Goal: Task Accomplishment & Management: Complete application form

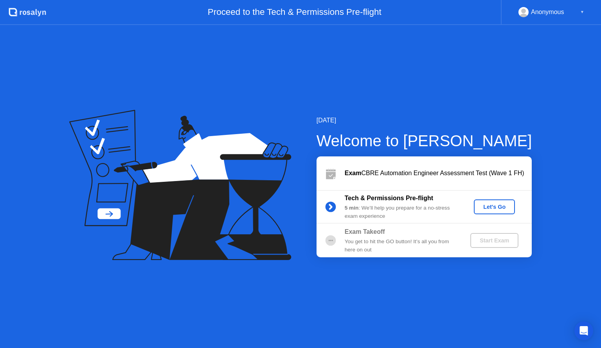
click at [504, 207] on div "Let's Go" at bounding box center [494, 207] width 35 height 6
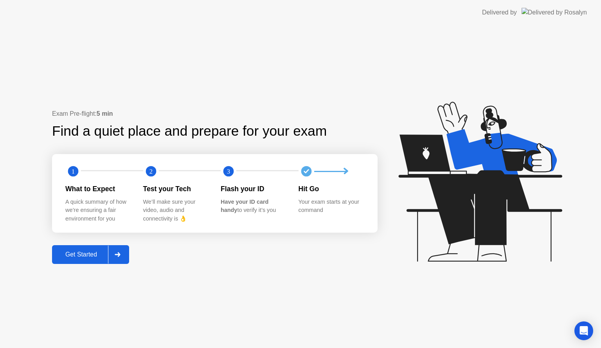
click at [86, 252] on div "Get Started" at bounding box center [81, 254] width 54 height 7
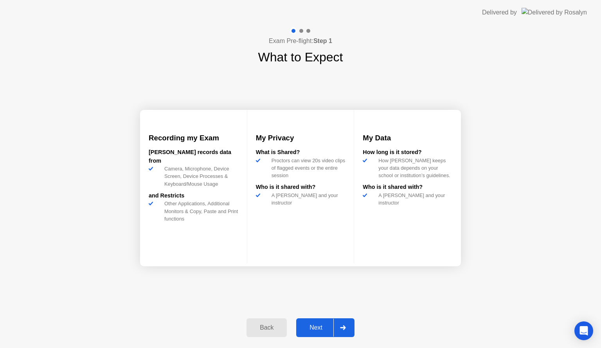
click at [318, 326] on div "Next" at bounding box center [315, 327] width 35 height 7
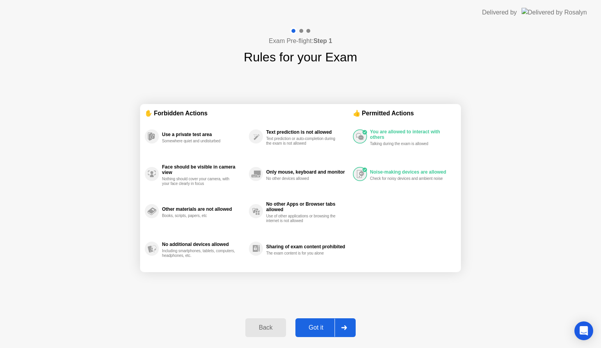
click at [312, 328] on div "Got it" at bounding box center [316, 327] width 37 height 7
select select "**********"
select select "*******"
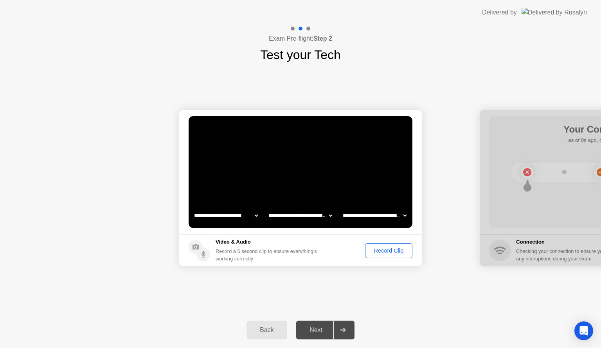
click at [389, 250] on div "Record Clip" at bounding box center [389, 251] width 42 height 6
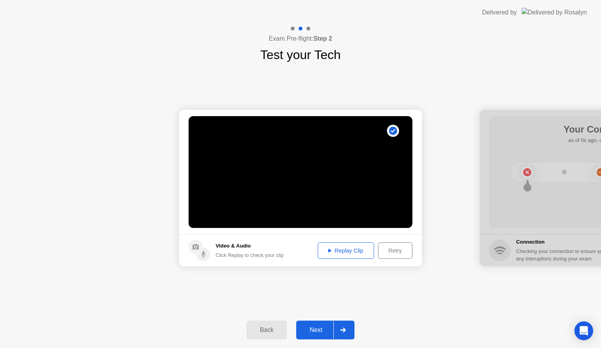
click at [313, 327] on div "Next" at bounding box center [315, 330] width 35 height 7
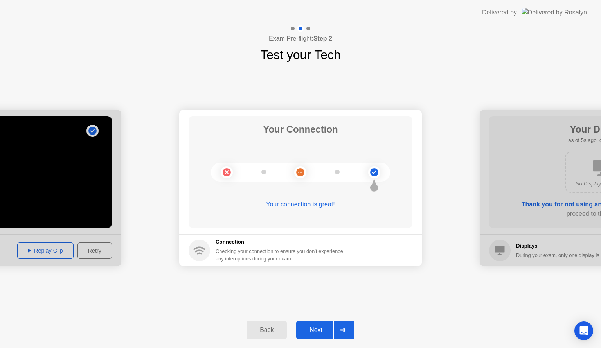
click at [315, 330] on div "Next" at bounding box center [315, 330] width 35 height 7
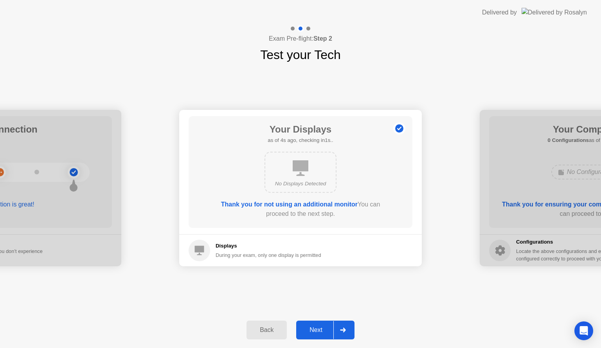
click at [322, 329] on div "Next" at bounding box center [315, 330] width 35 height 7
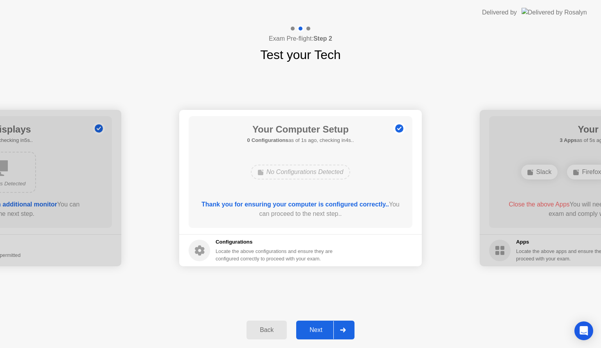
click at [321, 330] on div "Next" at bounding box center [315, 330] width 35 height 7
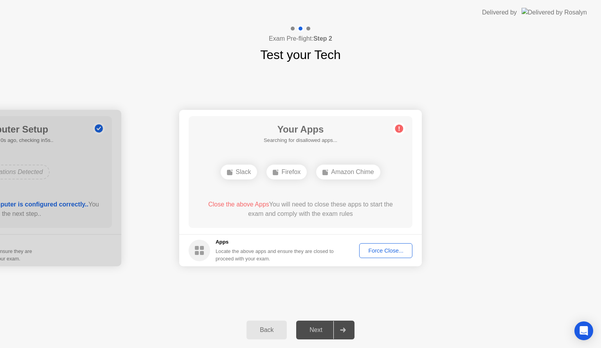
click at [378, 251] on div "Force Close..." at bounding box center [386, 251] width 48 height 6
click at [390, 250] on div "Force Close..." at bounding box center [386, 251] width 48 height 6
click at [390, 249] on div "Force Close..." at bounding box center [386, 251] width 48 height 6
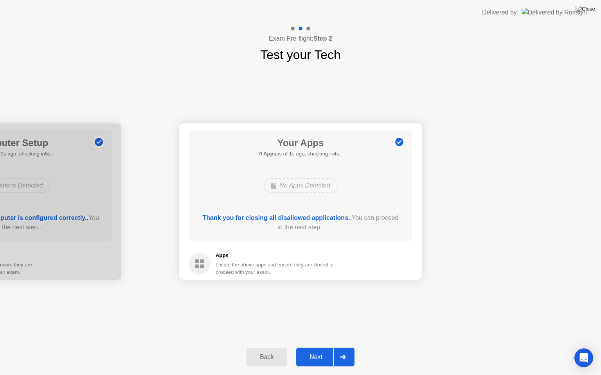
click at [313, 348] on div "Next" at bounding box center [315, 357] width 35 height 7
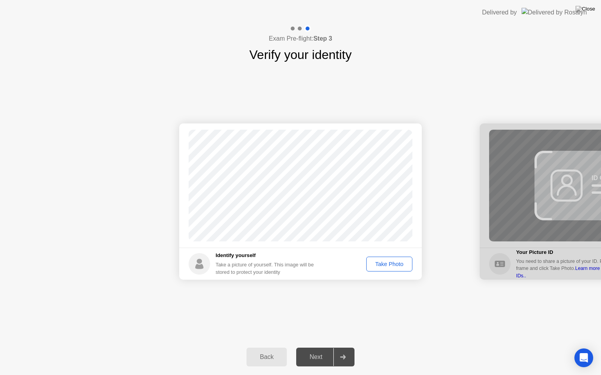
click at [393, 263] on div "Take Photo" at bounding box center [389, 264] width 41 height 6
click at [323, 348] on button "Next" at bounding box center [325, 357] width 58 height 19
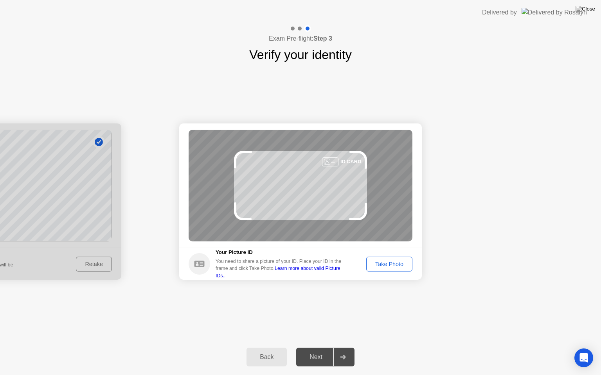
click at [388, 266] on div "Take Photo" at bounding box center [389, 264] width 41 height 6
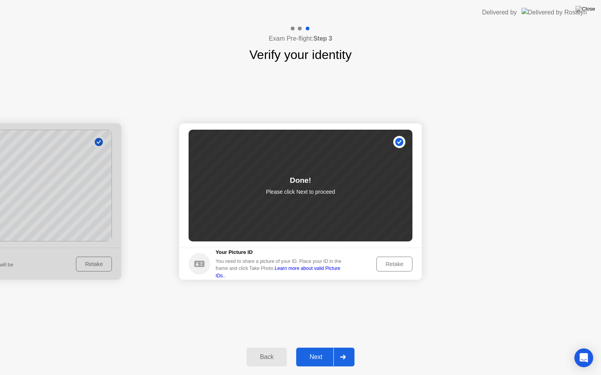
click at [315, 348] on div "Next" at bounding box center [315, 357] width 35 height 7
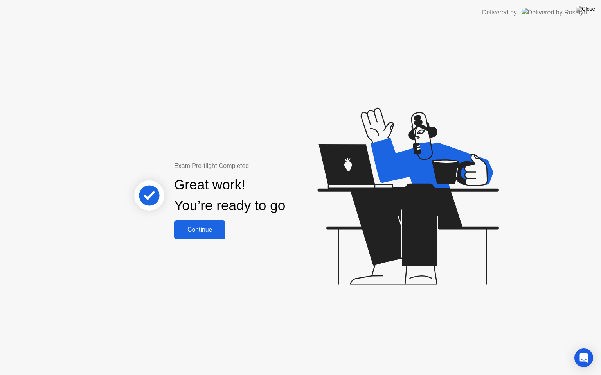
click at [191, 226] on div "Continue" at bounding box center [199, 229] width 47 height 7
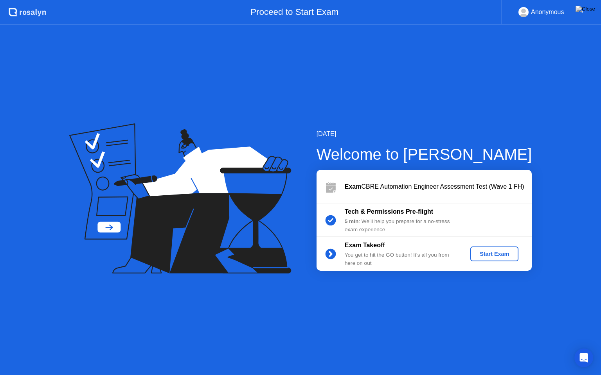
click at [502, 252] on div "Start Exam" at bounding box center [494, 254] width 42 height 6
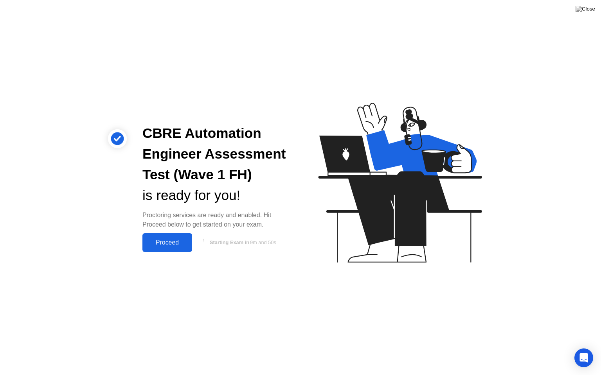
click at [156, 241] on div "Proceed" at bounding box center [167, 242] width 45 height 7
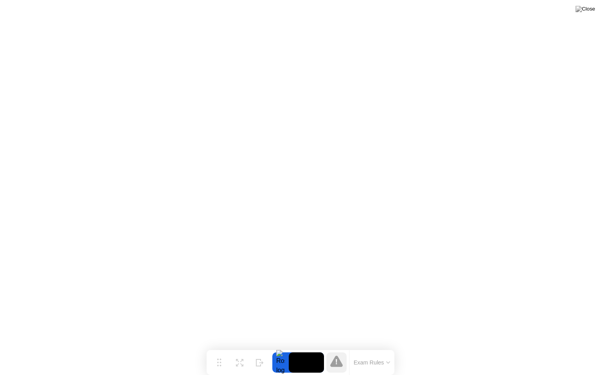
click at [386, 348] on icon at bounding box center [388, 363] width 4 height 2
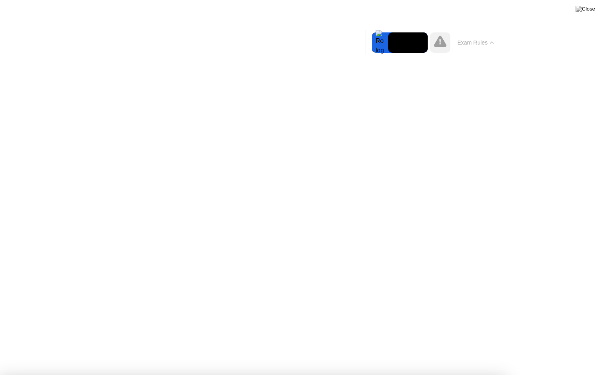
click at [477, 44] on button "Exam Rules" at bounding box center [475, 42] width 41 height 7
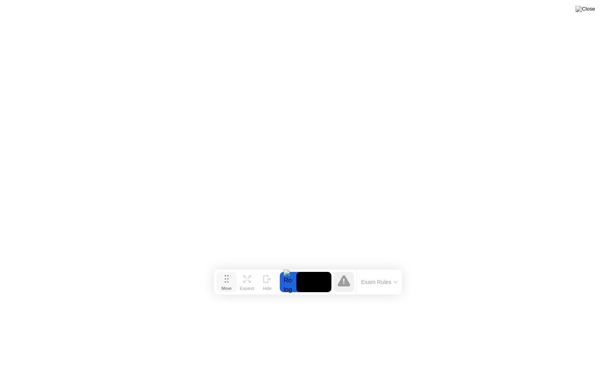
drag, startPoint x: 221, startPoint y: 361, endPoint x: 228, endPoint y: 280, distance: 80.9
click at [228, 280] on icon at bounding box center [226, 279] width 4 height 8
click at [589, 10] on img at bounding box center [585, 9] width 20 height 6
